Goal: Transaction & Acquisition: Purchase product/service

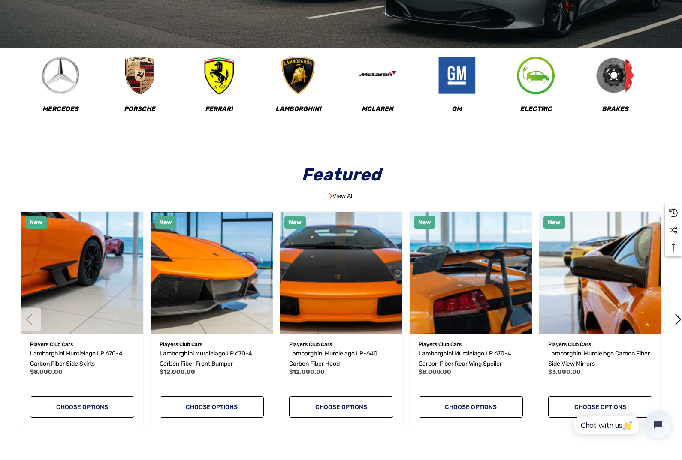
click at [0, 182] on div "Featured View All Previous New Quick view Add to Wishlist" at bounding box center [341, 294] width 682 height 299
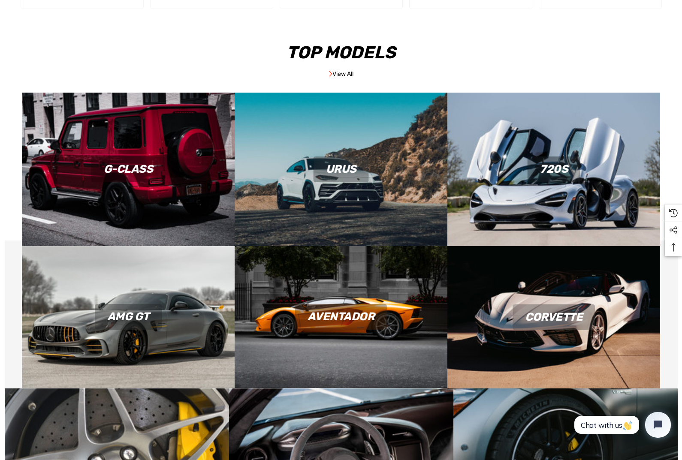
scroll to position [784, 0]
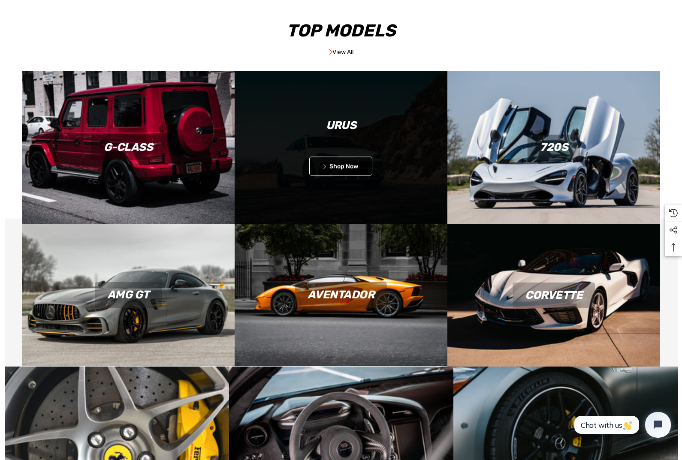
click at [341, 118] on div "Urus" at bounding box center [341, 126] width 213 height 26
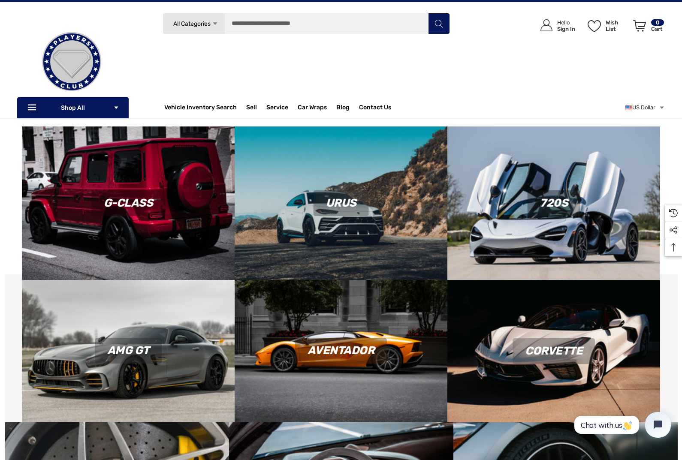
scroll to position [713, 0]
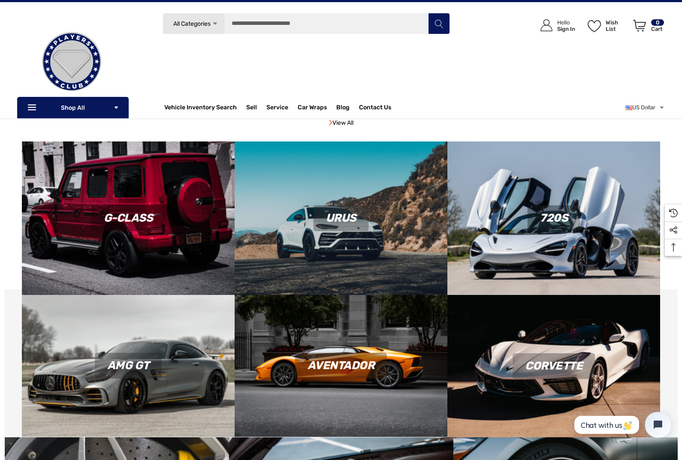
drag, startPoint x: 679, startPoint y: 65, endPoint x: 674, endPoint y: 51, distance: 15.1
click at [677, 61] on div "Search All Categories Icon Arrow Down Icon Arrow Down Icon Arrow Up Icon Arrow …" at bounding box center [341, 66] width 682 height 106
drag, startPoint x: 666, startPoint y: 14, endPoint x: 671, endPoint y: 17, distance: 5.4
click at [667, 14] on div "Search All Categories Icon Arrow Down Icon Arrow Down Icon Arrow Up Icon Arrow …" at bounding box center [341, 66] width 682 height 106
click at [680, 17] on div "Search All Categories Icon Arrow Down Icon Arrow Down Icon Arrow Up Icon Arrow …" at bounding box center [341, 66] width 682 height 106
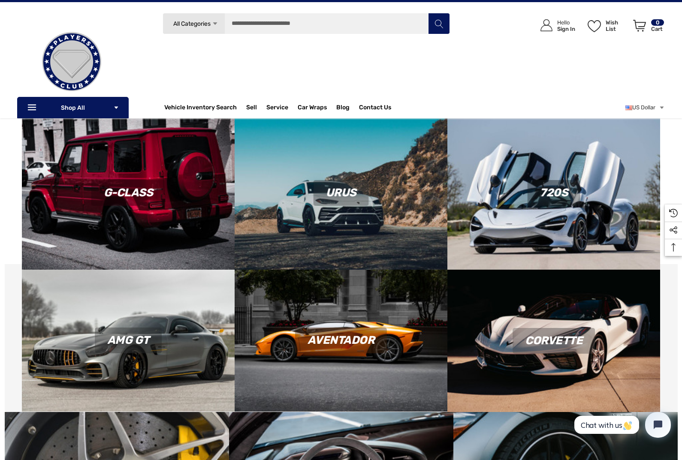
scroll to position [662, 0]
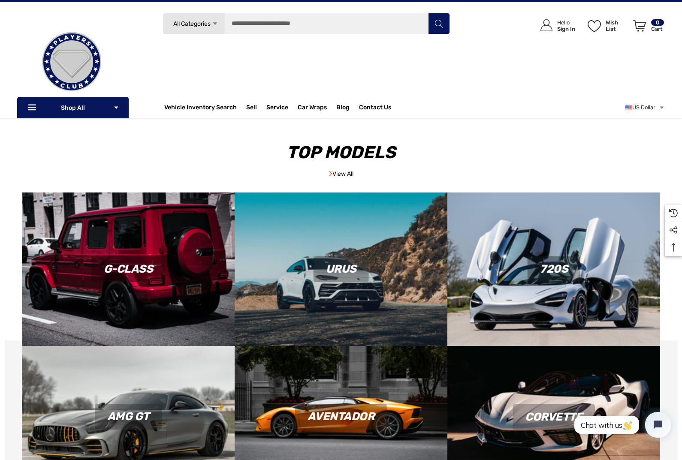
drag, startPoint x: 677, startPoint y: 35, endPoint x: 681, endPoint y: 23, distance: 13.2
click at [681, 23] on div "Search All Categories Icon Arrow Down Icon Arrow Down Icon Arrow Up Icon Arrow …" at bounding box center [341, 66] width 682 height 106
click at [682, 22] on div "Search All Categories Icon Arrow Down Icon Arrow Down Icon Arrow Up Icon Arrow …" at bounding box center [341, 66] width 682 height 106
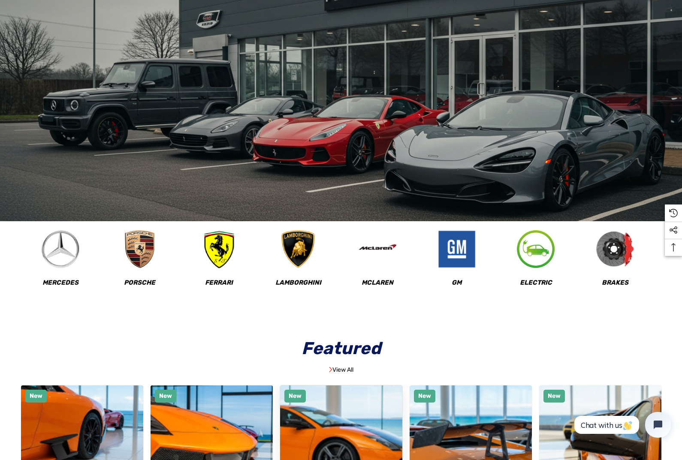
scroll to position [0, 0]
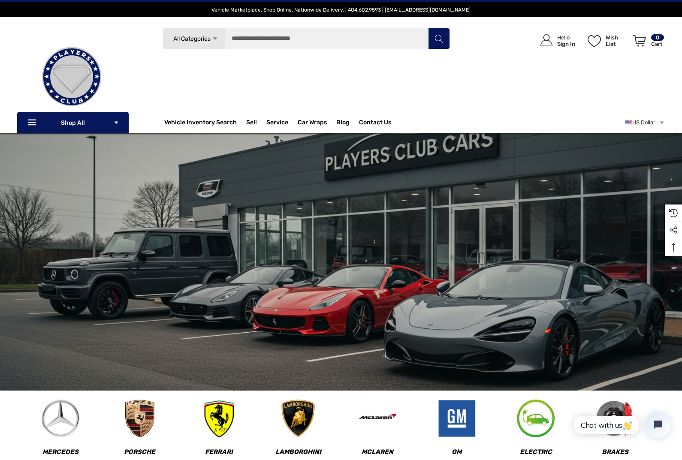
click at [330, 98] on div "Search All Categories Icon Arrow Down Icon Arrow Down Icon Arrow Up Icon Arrow …" at bounding box center [306, 74] width 328 height 92
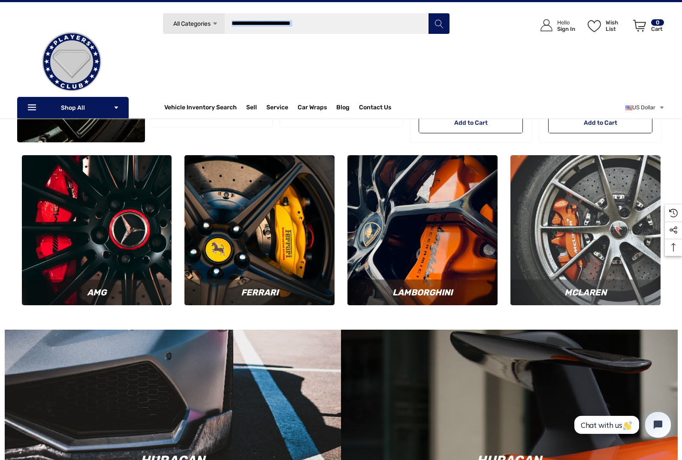
scroll to position [3132, 0]
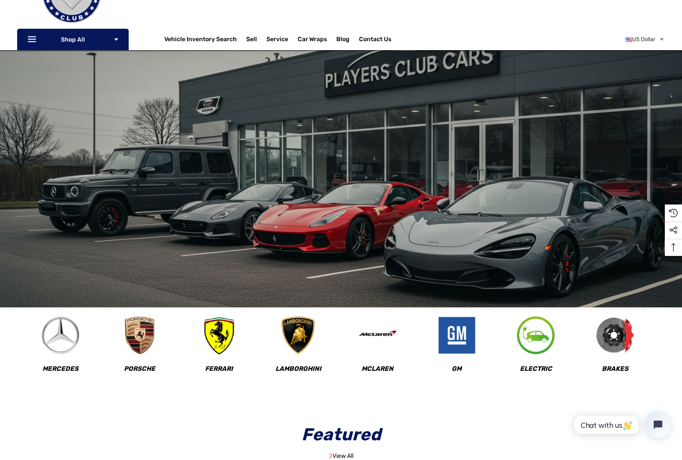
scroll to position [300, 0]
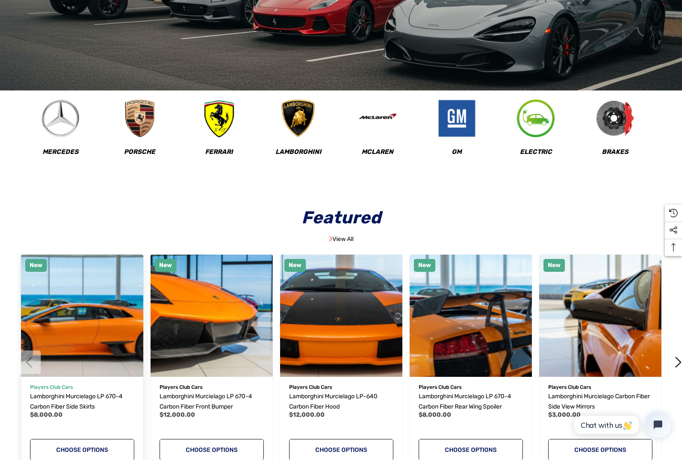
click at [99, 307] on img "Lamborghini Murcielago LP 670-4 Carbon Fiber Side Skirts,$8,000.00\a" at bounding box center [82, 316] width 135 height 135
